Goal: Book appointment/travel/reservation

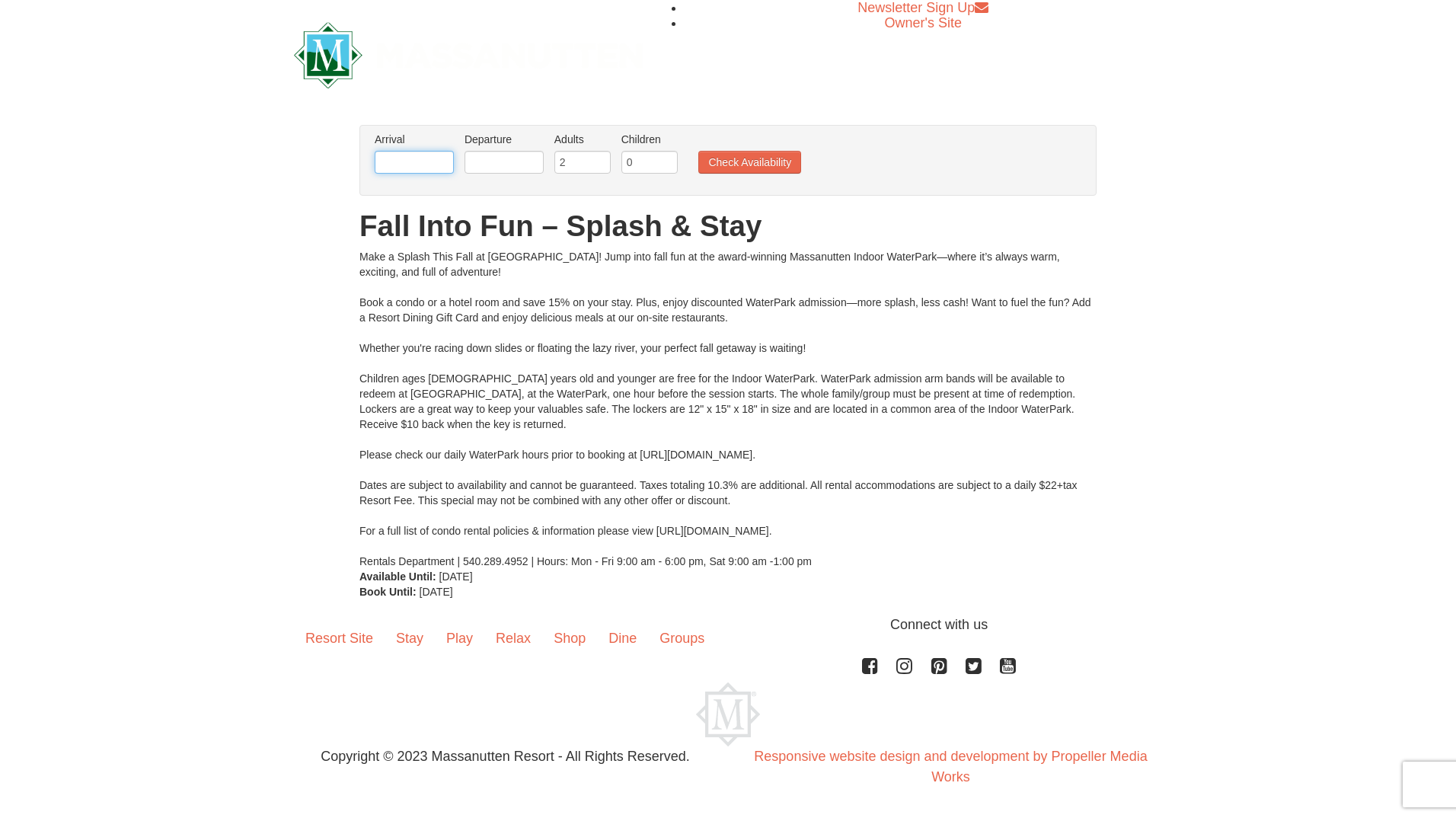
click at [410, 167] on input "text" at bounding box center [414, 162] width 79 height 23
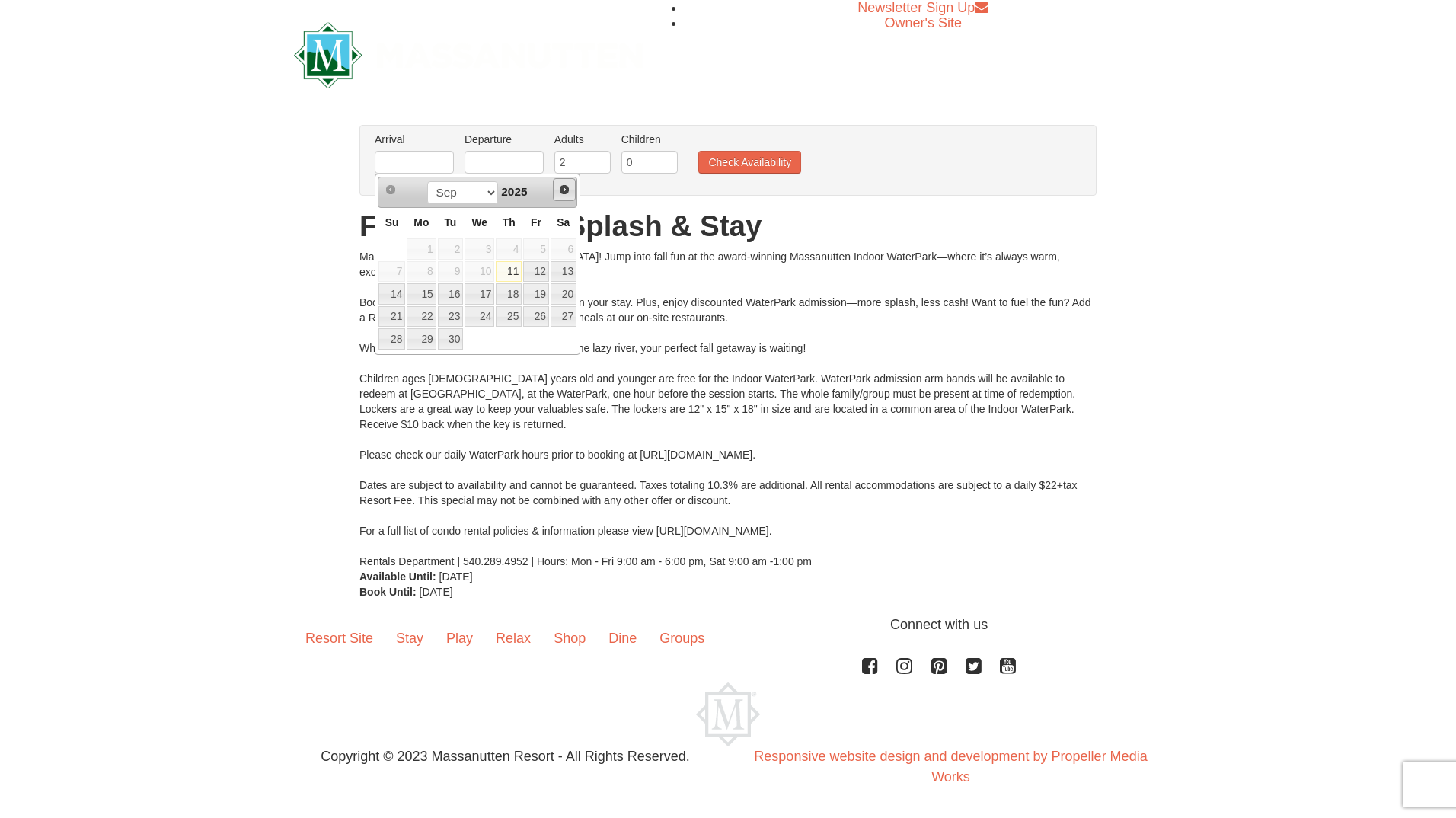
click at [566, 190] on span "Next" at bounding box center [563, 190] width 12 height 12
click at [449, 296] on link "14" at bounding box center [451, 293] width 26 height 22
type input "[DATE]"
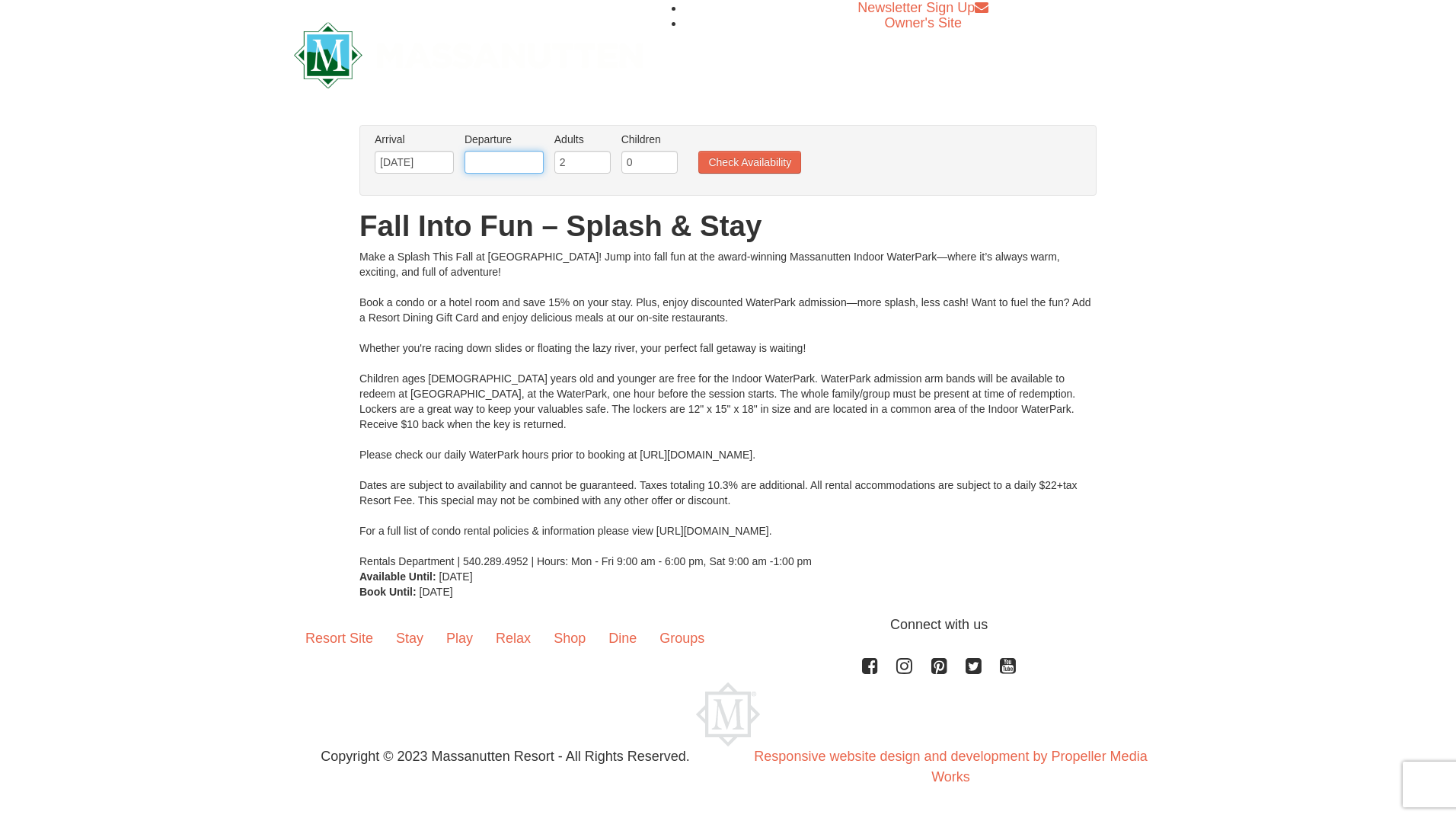
click at [526, 170] on input "text" at bounding box center [503, 162] width 79 height 23
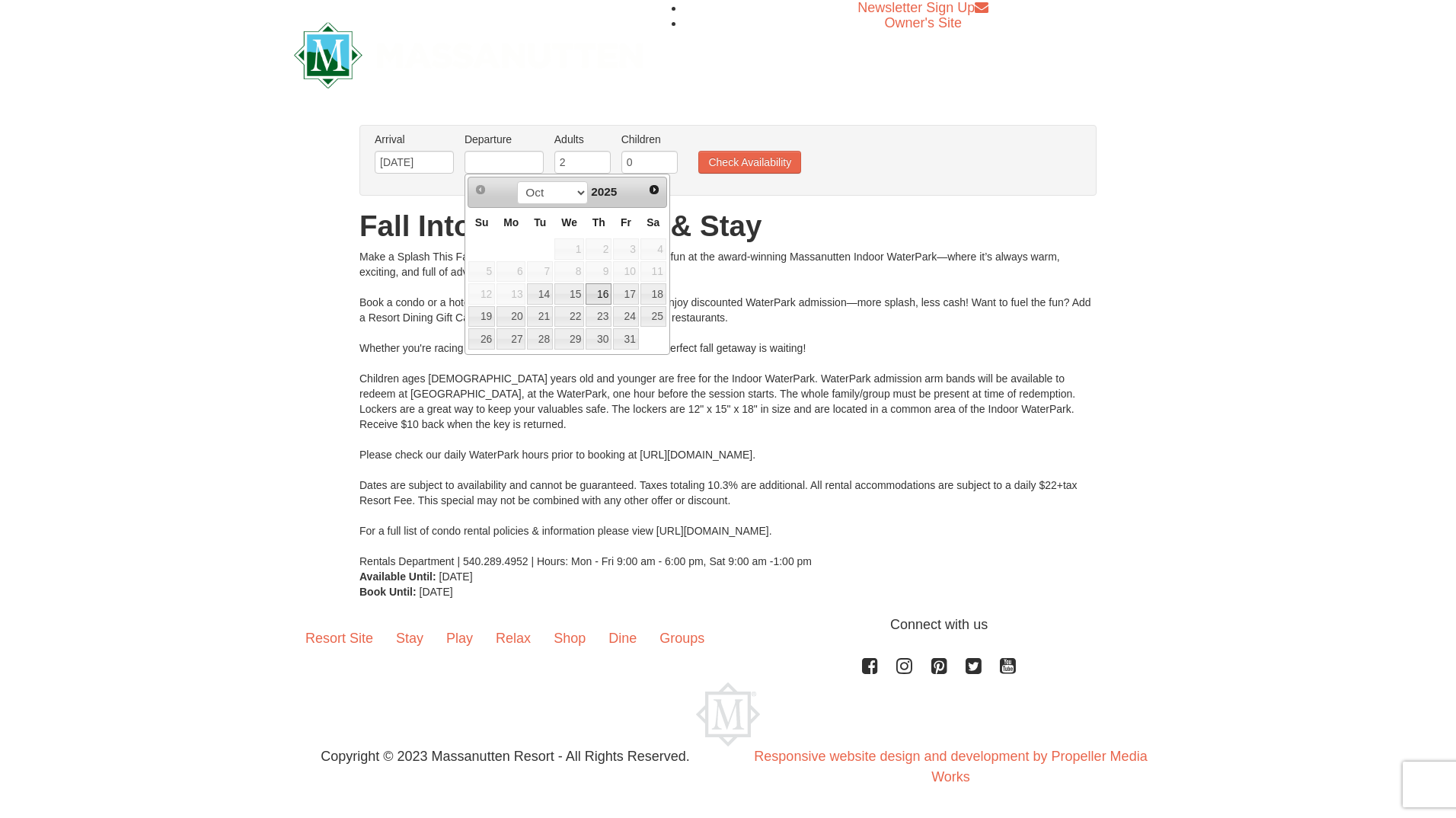
click at [607, 293] on link "16" at bounding box center [599, 293] width 26 height 22
type input "[DATE]"
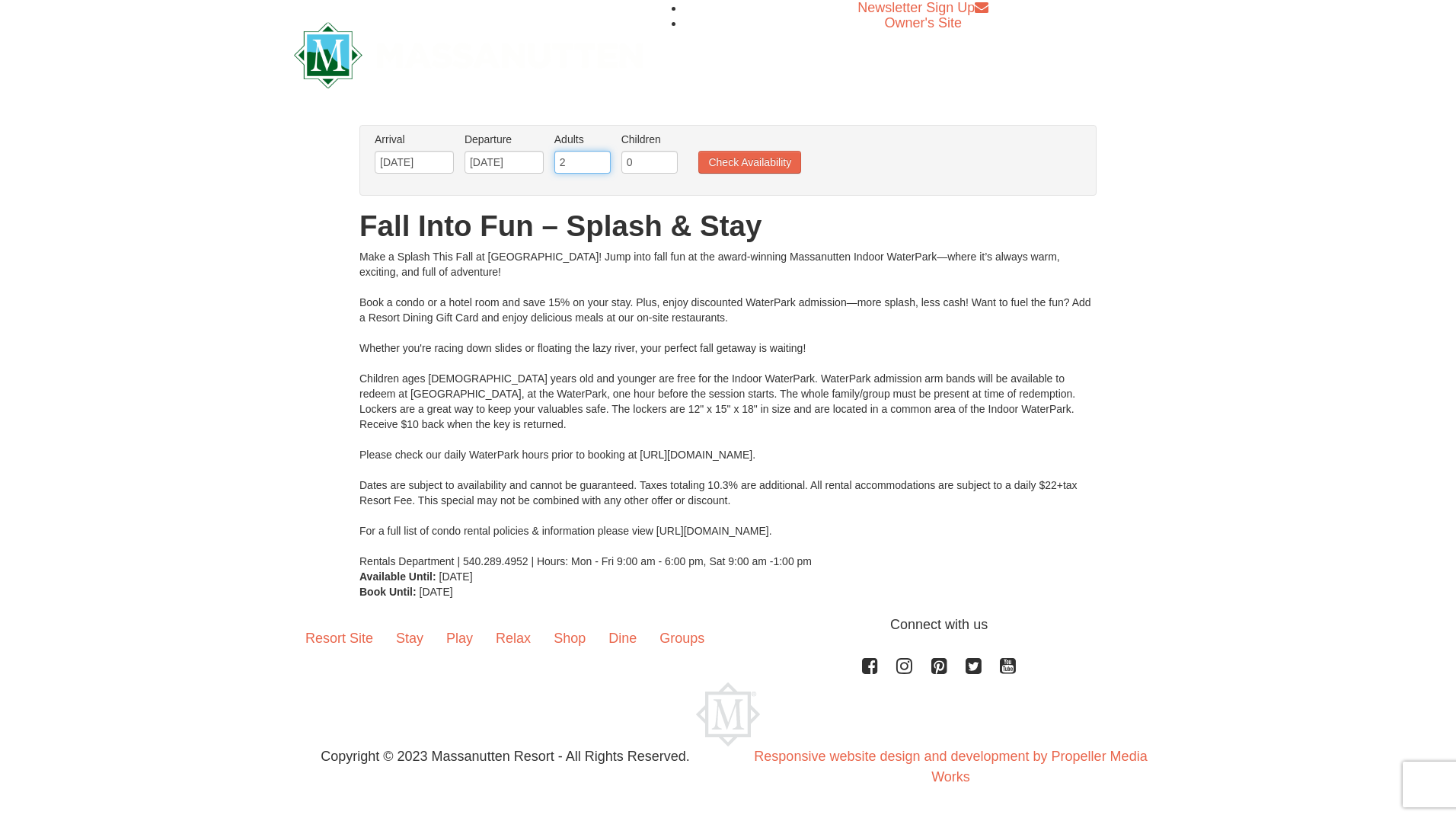
click at [584, 166] on input "2" at bounding box center [583, 162] width 57 height 23
type input "1"
click at [600, 169] on input "1" at bounding box center [583, 162] width 57 height 23
click at [667, 158] on input "1" at bounding box center [650, 162] width 57 height 23
click at [667, 158] on input "2" at bounding box center [650, 162] width 57 height 23
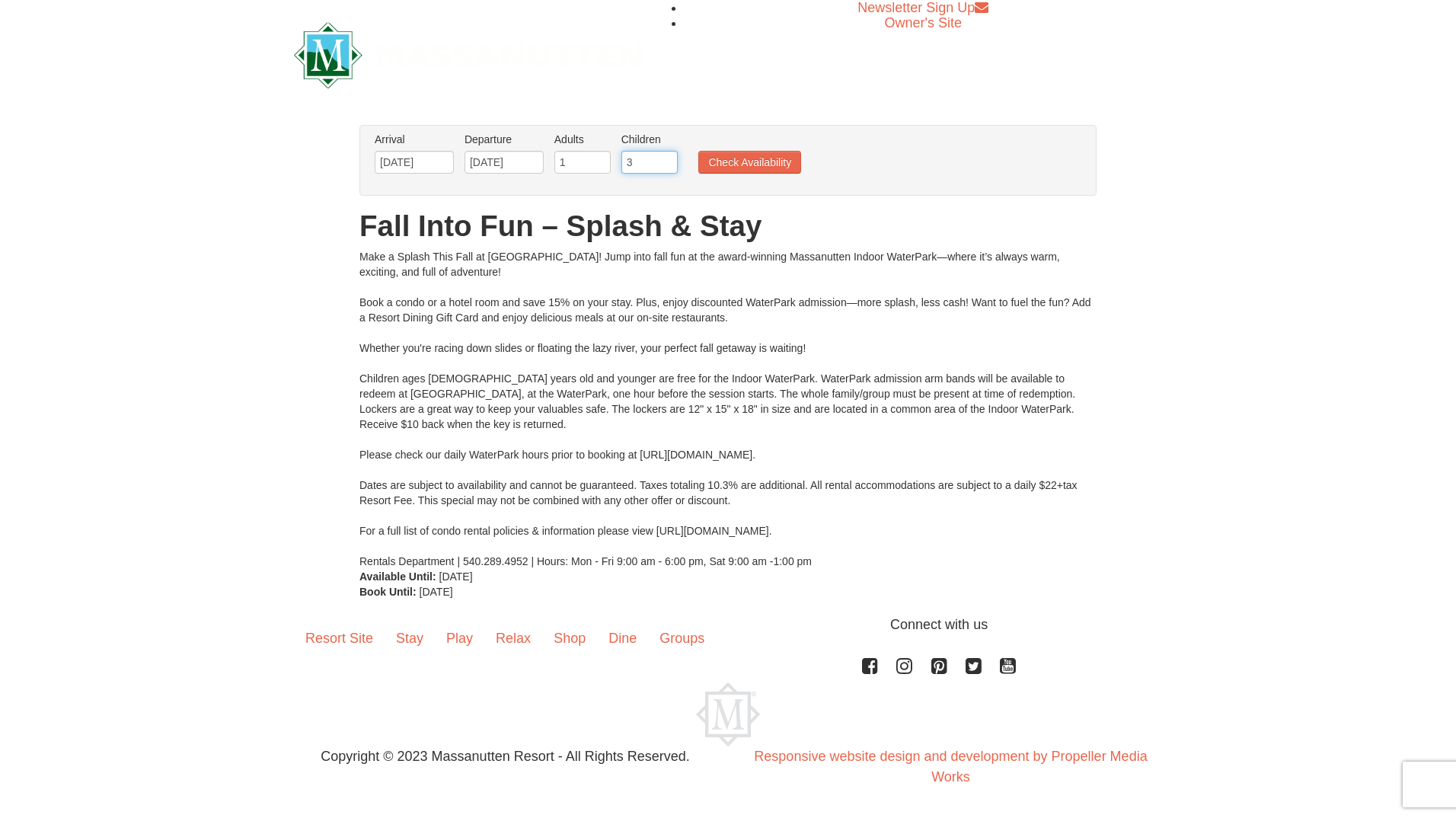
type input "3"
click at [667, 158] on input "3" at bounding box center [650, 162] width 57 height 23
click at [738, 158] on button "Check Availability" at bounding box center [750, 162] width 103 height 23
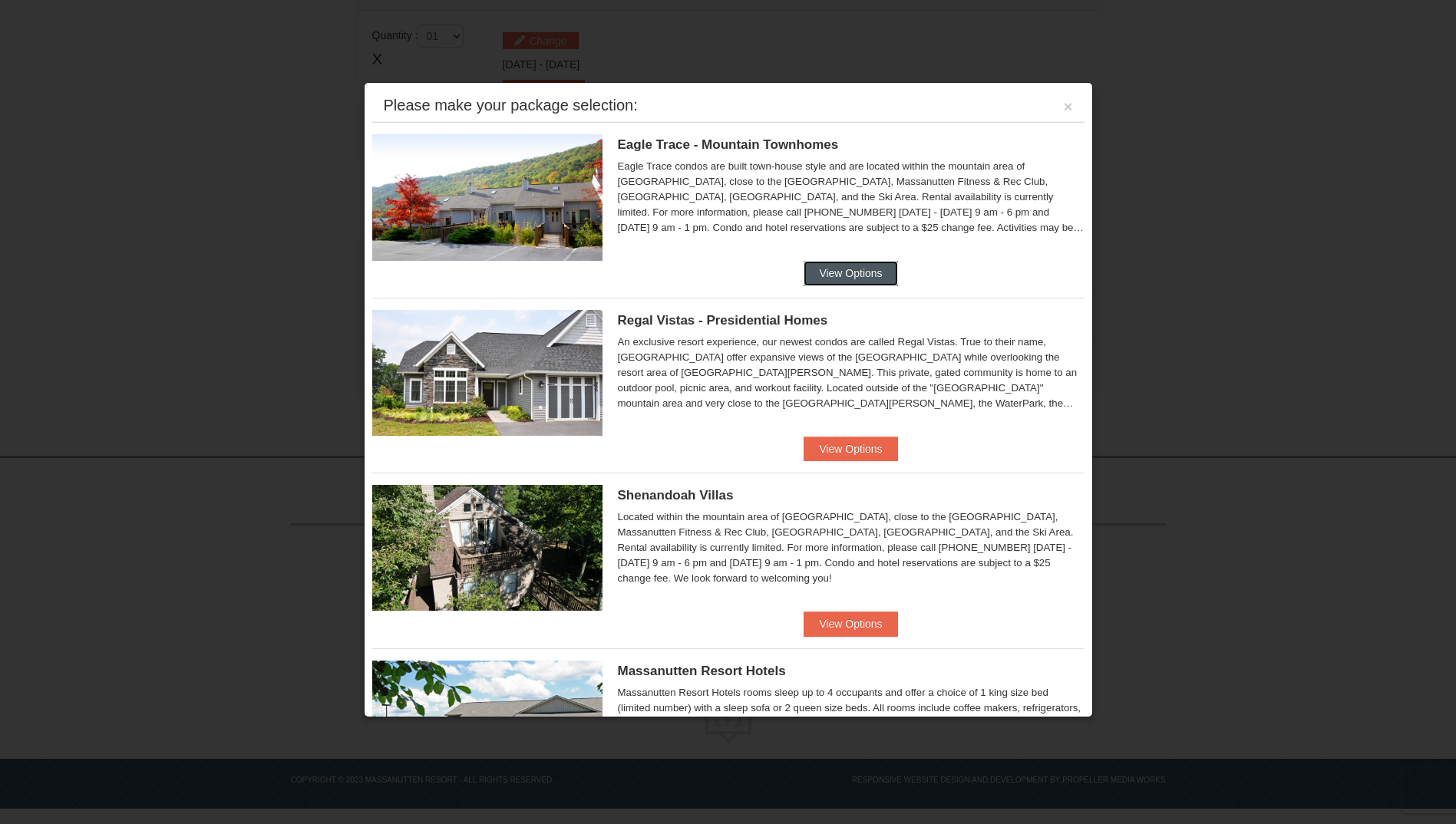
click at [850, 276] on button "View Options" at bounding box center [850, 273] width 93 height 24
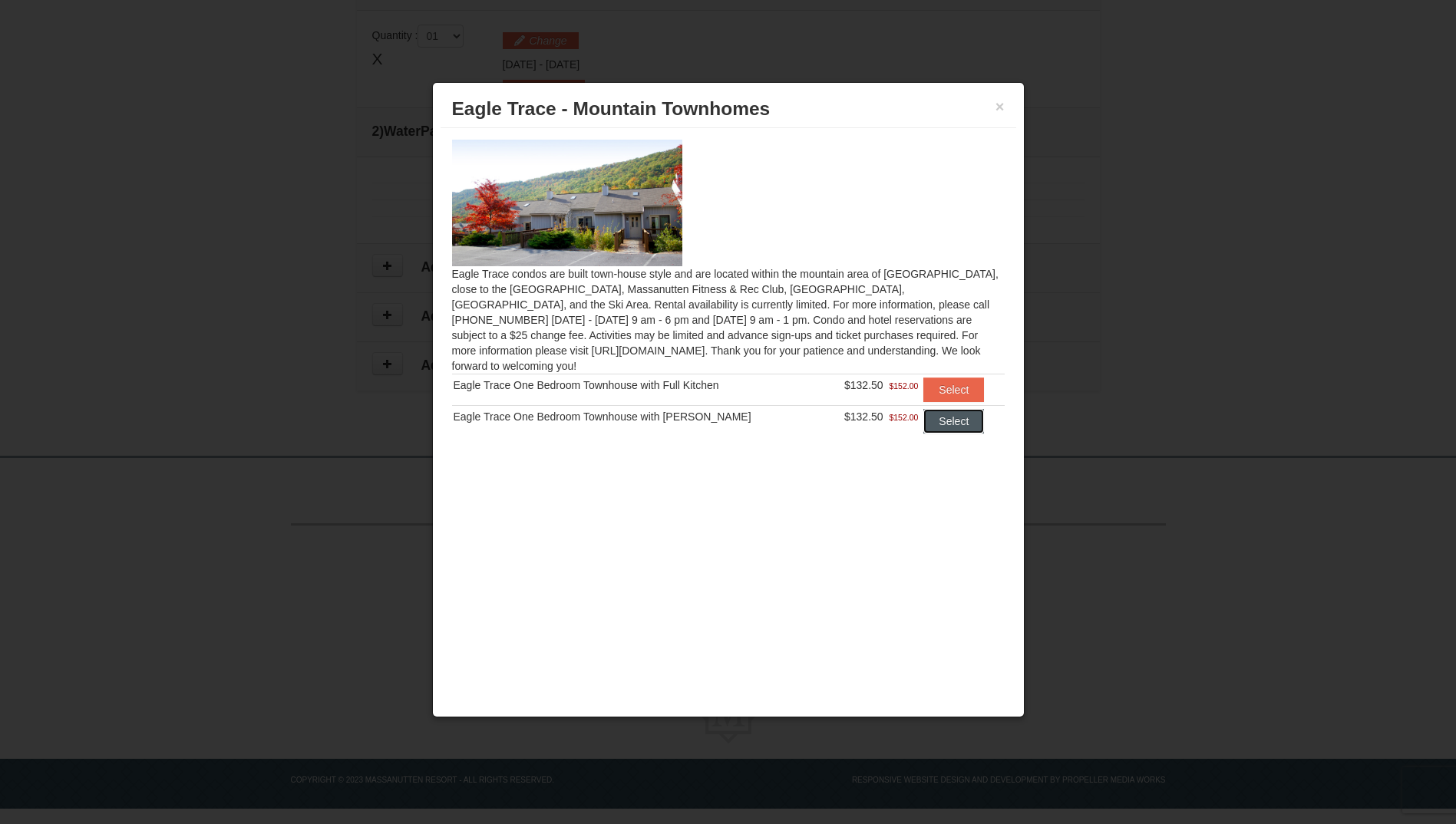
click at [924, 409] on button "Select" at bounding box center [953, 421] width 60 height 24
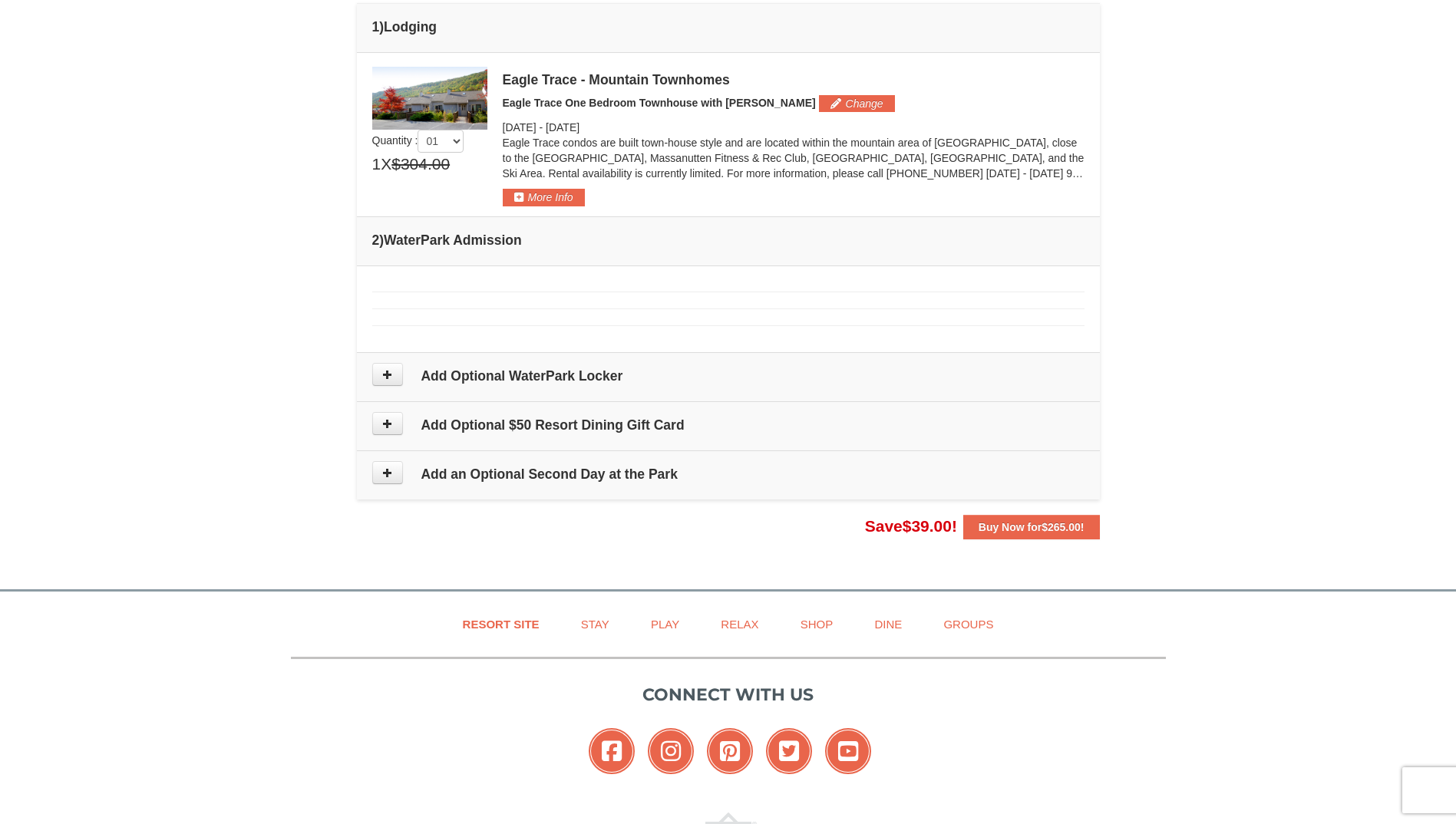
scroll to position [556, 0]
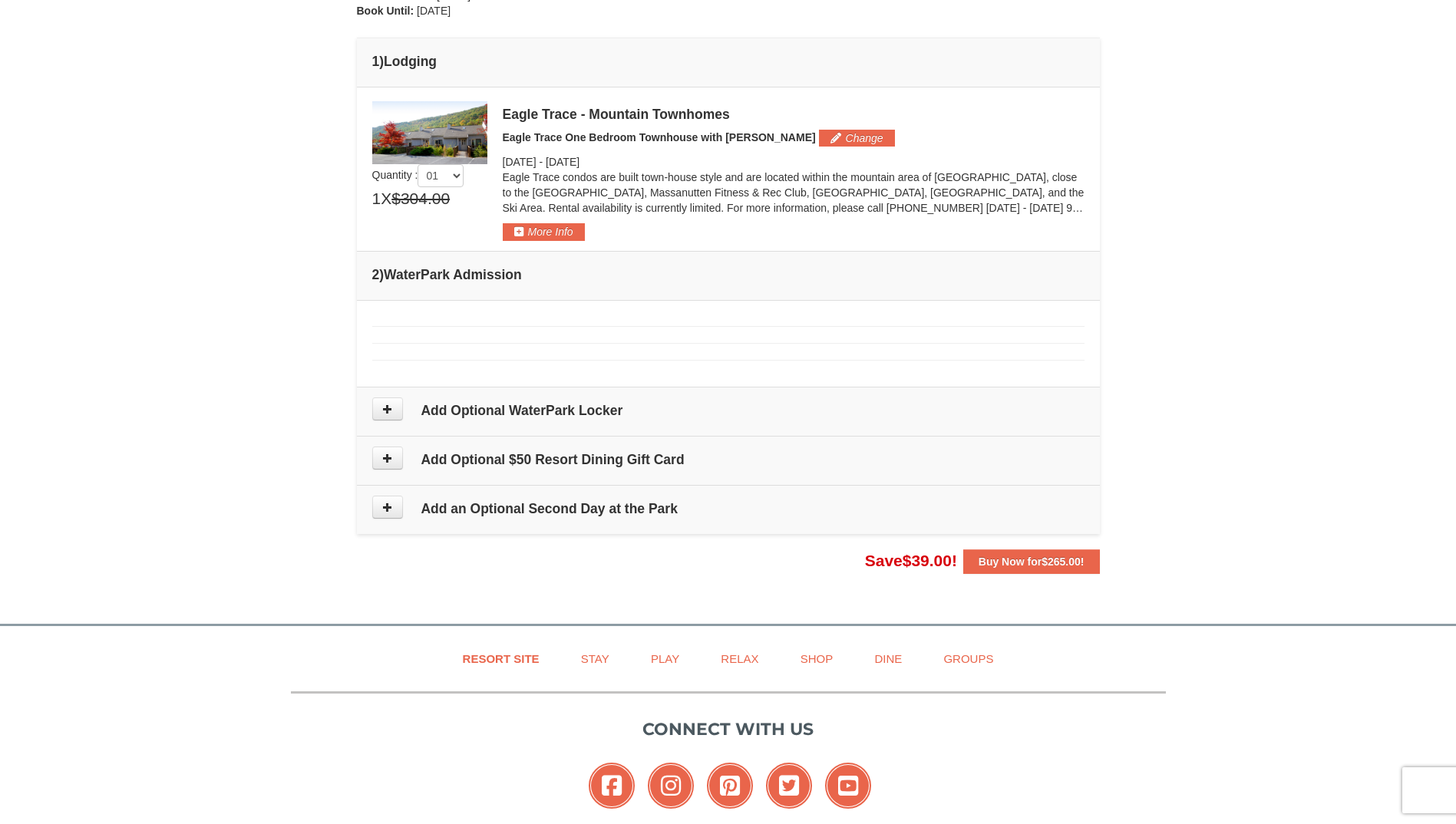
click at [407, 413] on span at bounding box center [396, 409] width 49 height 23
click at [417, 350] on td "Please make your package selection: ×" at bounding box center [728, 344] width 742 height 87
click at [468, 325] on td "Please make your package selection: ×" at bounding box center [728, 344] width 742 height 87
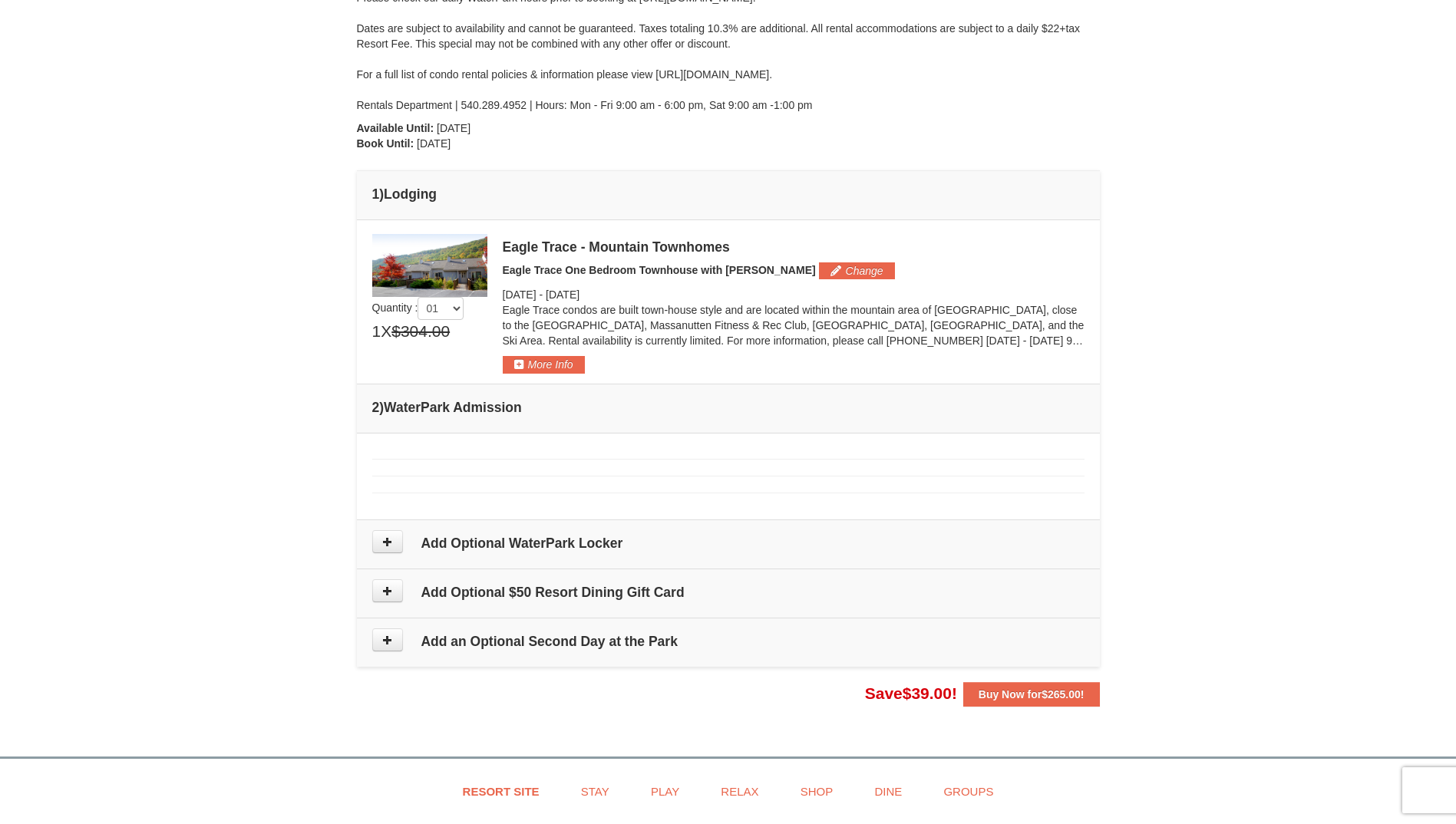
scroll to position [172, 0]
